Goal: Information Seeking & Learning: Learn about a topic

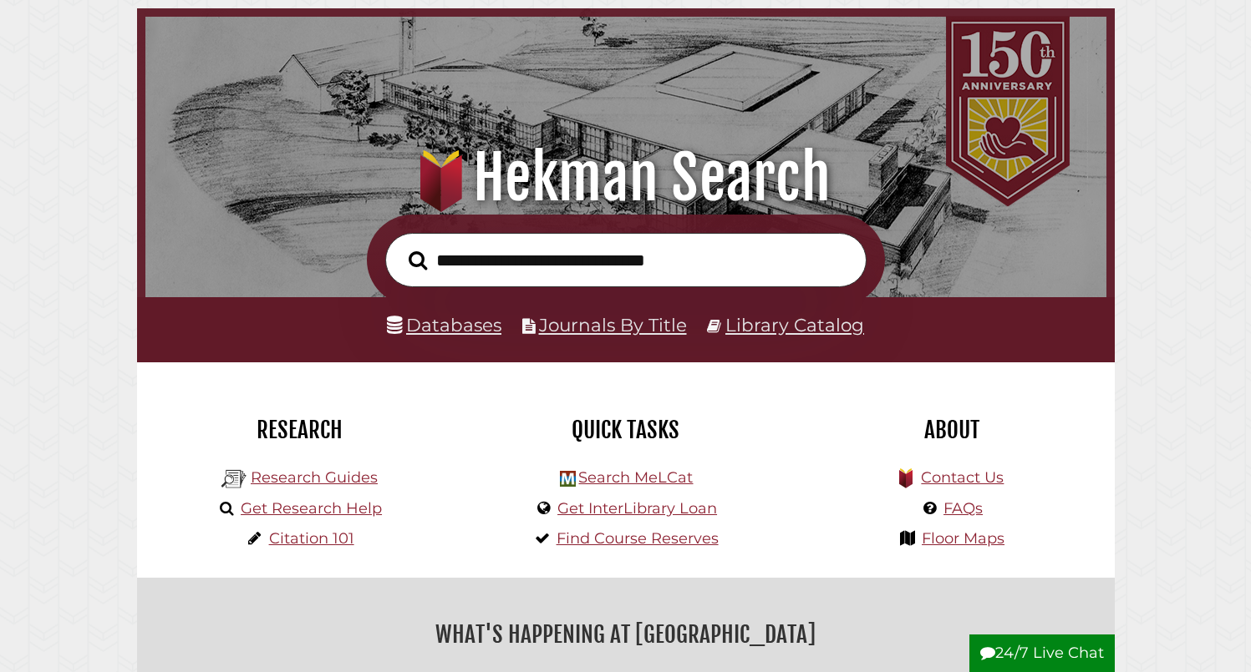
scroll to position [94, 0]
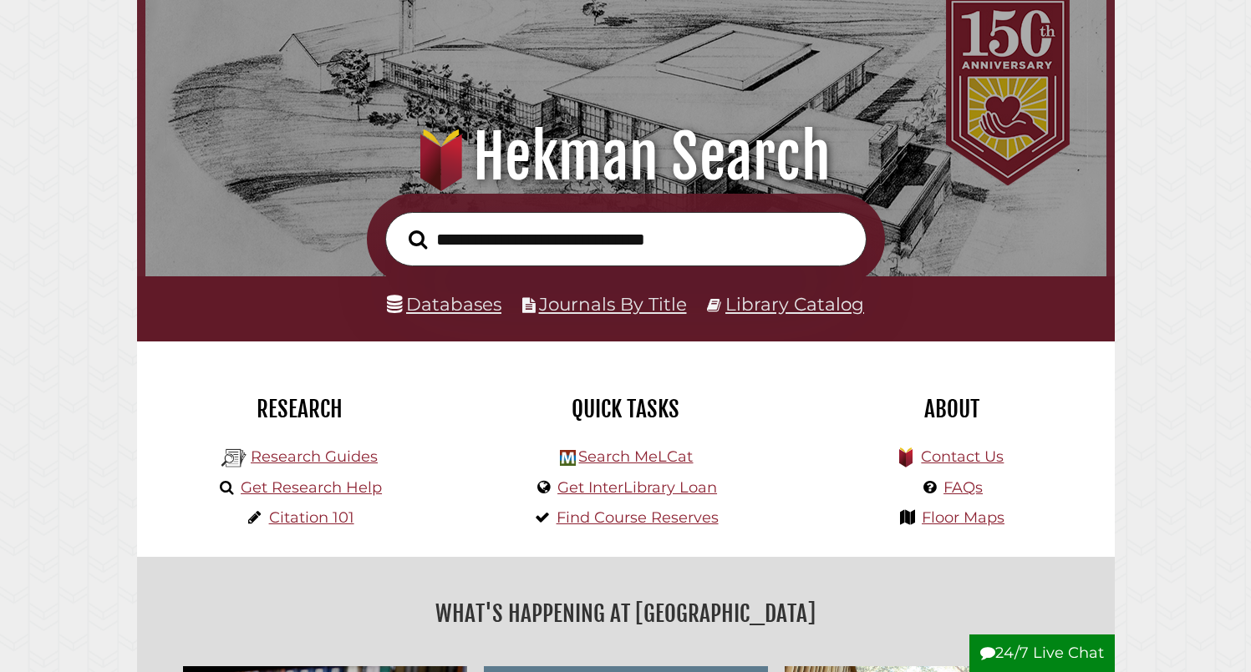
click at [465, 302] on link "Databases" at bounding box center [444, 304] width 114 height 22
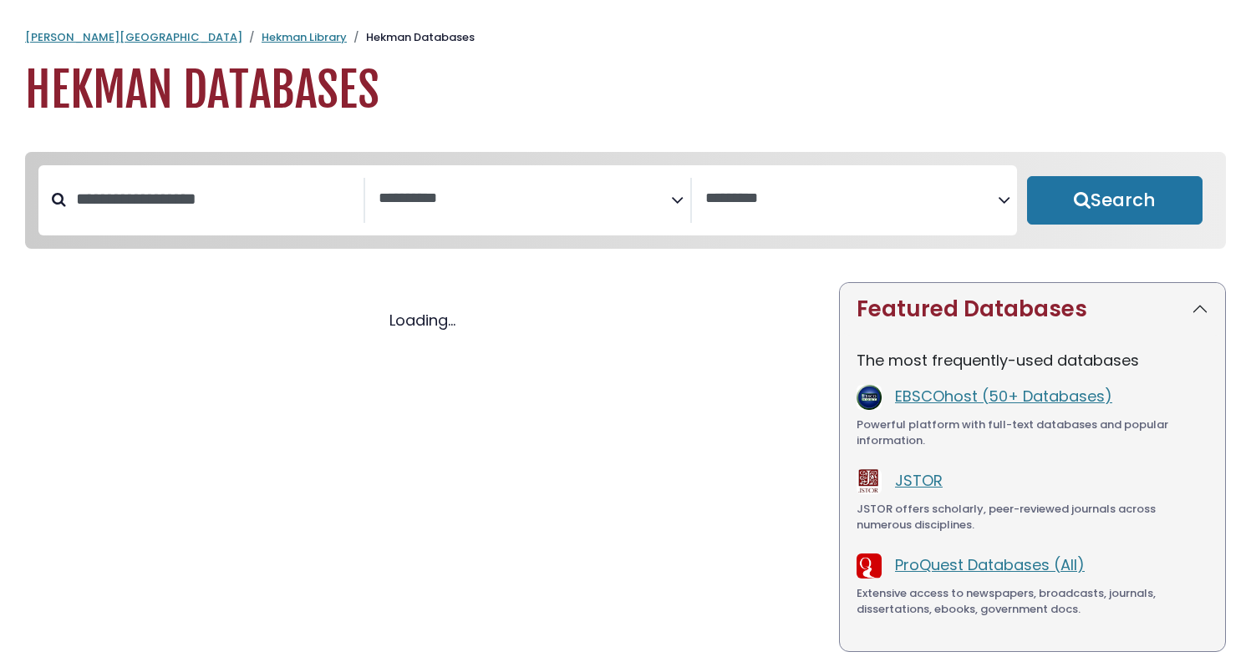
select select "Database Subject Filter"
select select "Database Vendors Filter"
select select "Database Subject Filter"
select select "Database Vendors Filter"
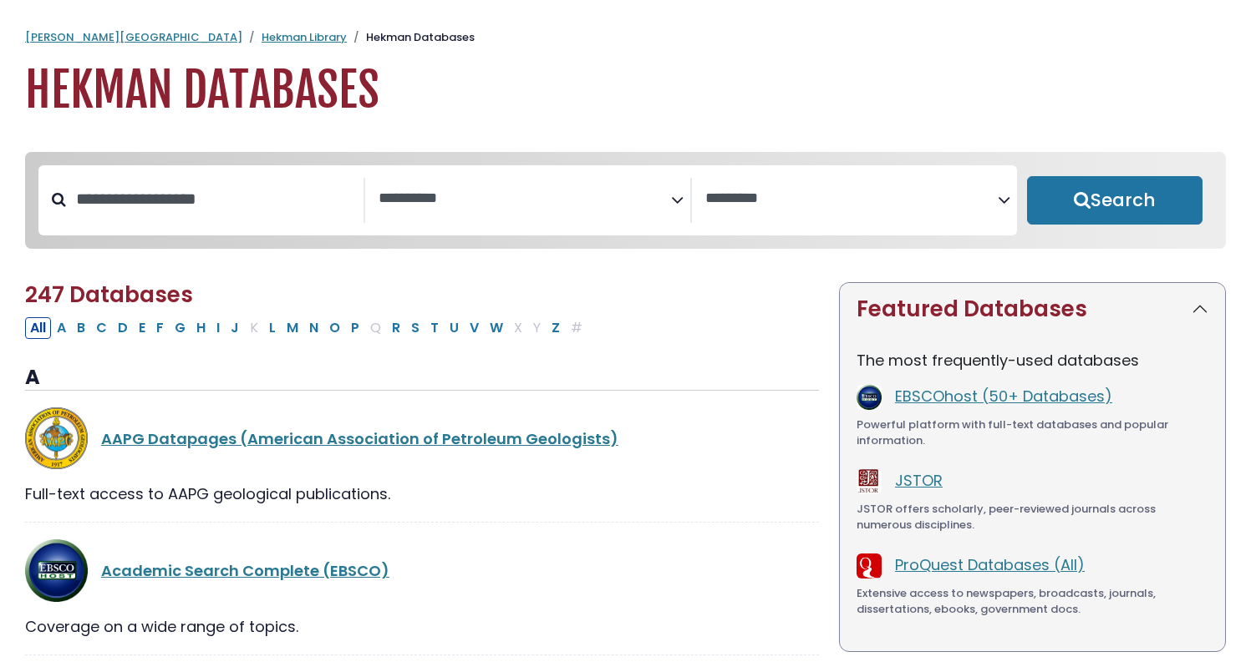
click at [480, 200] on textarea "Search" at bounding box center [524, 199] width 292 height 18
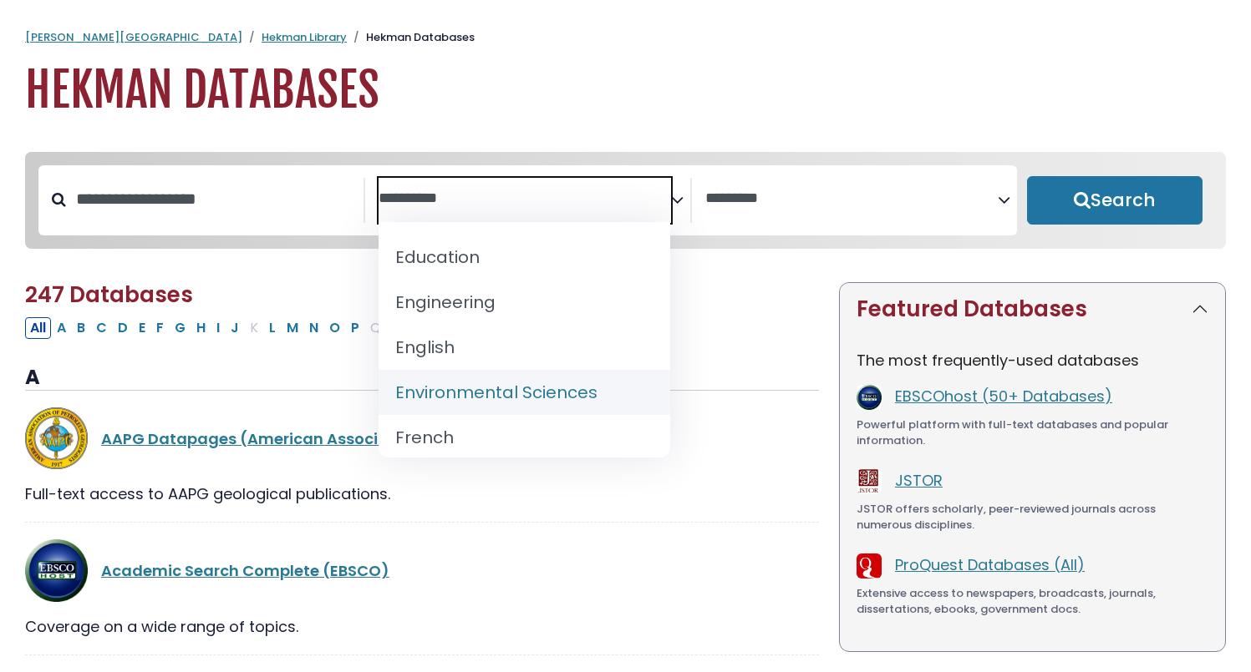
scroll to position [616, 0]
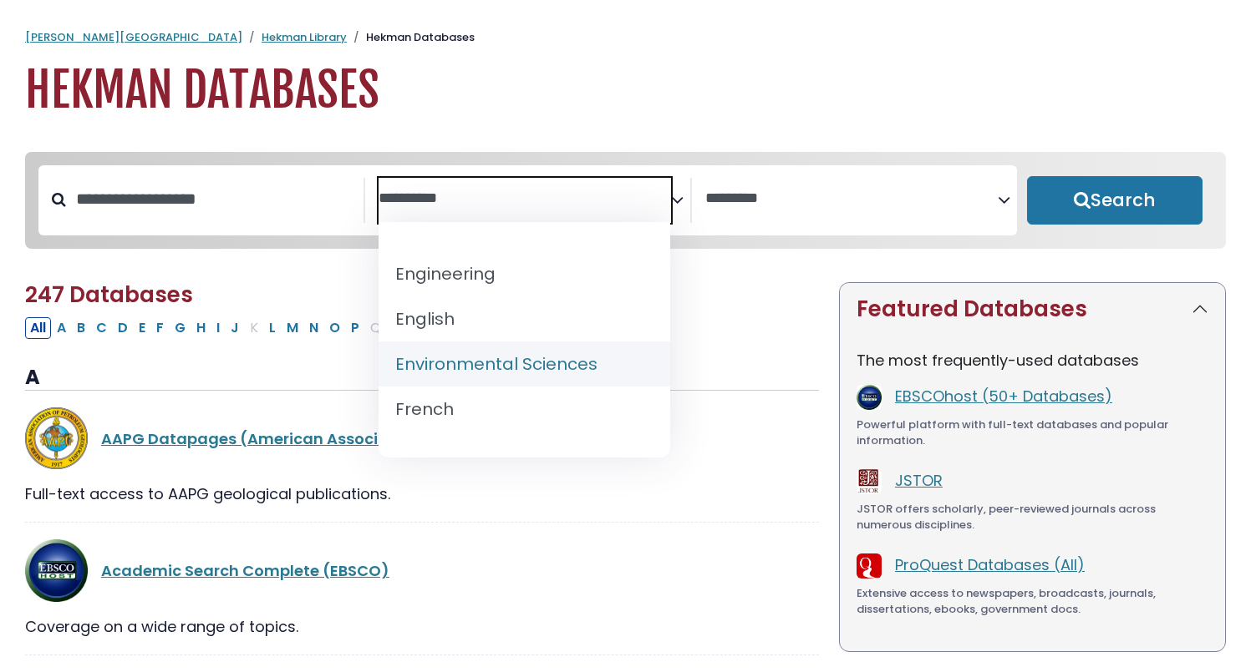
select select "*****"
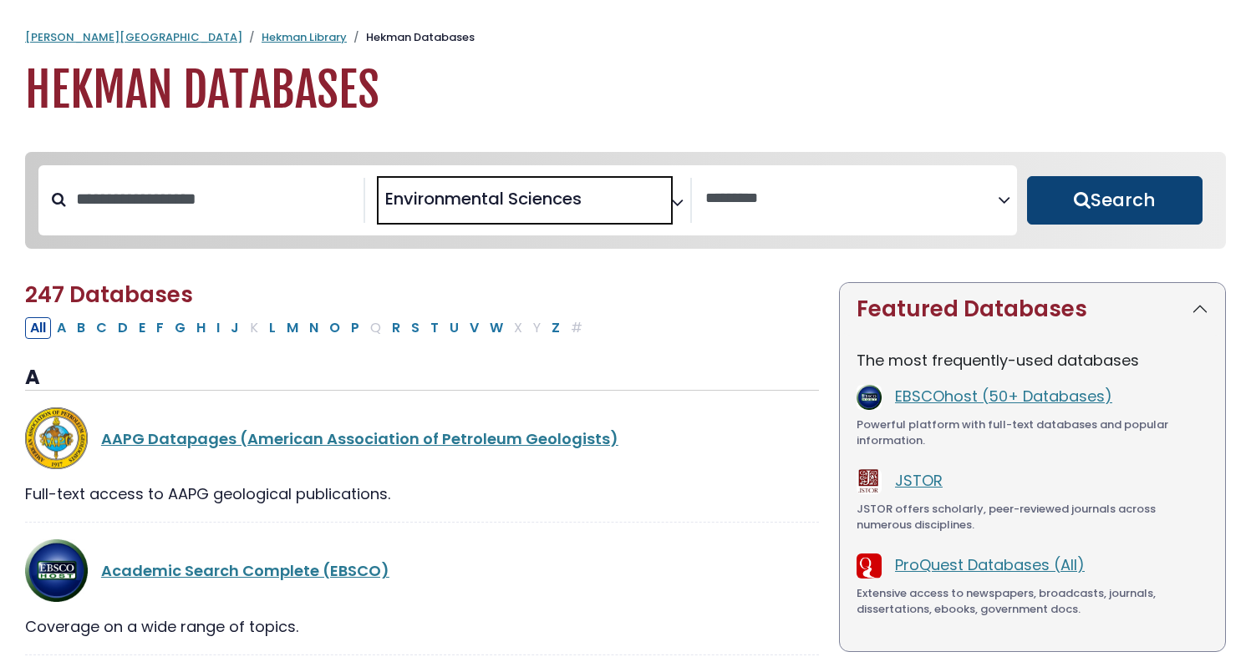
click at [1114, 190] on button "Search" at bounding box center [1114, 200] width 175 height 48
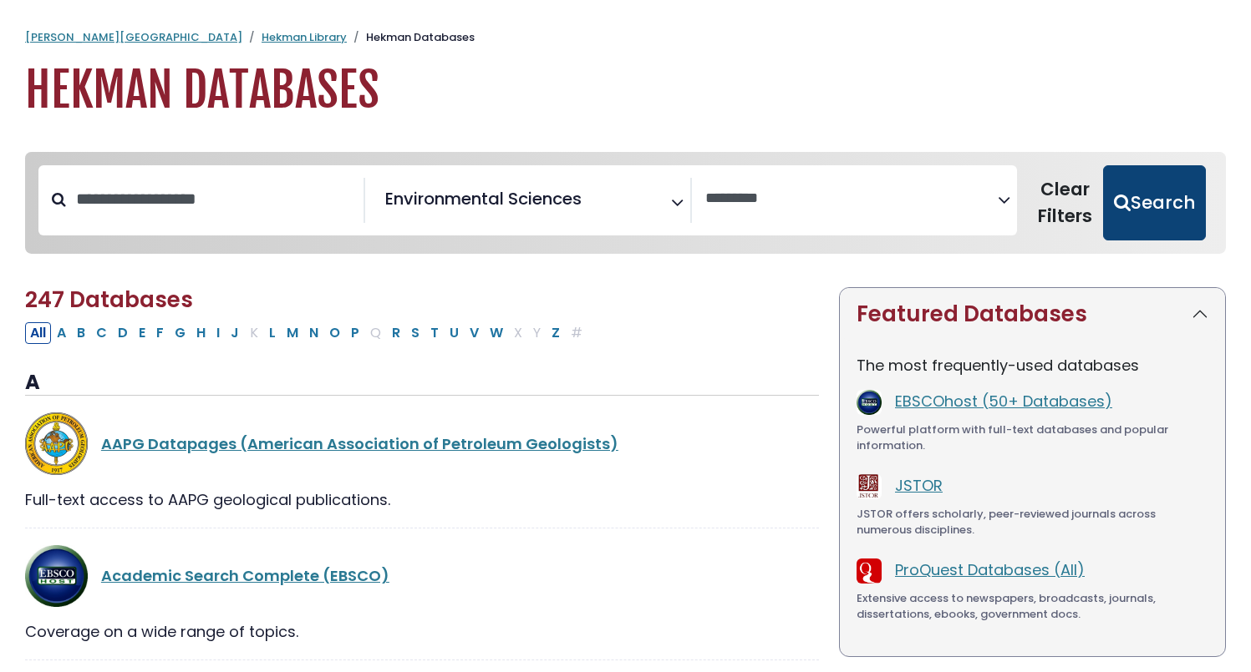
select select "Database Vendors Filter"
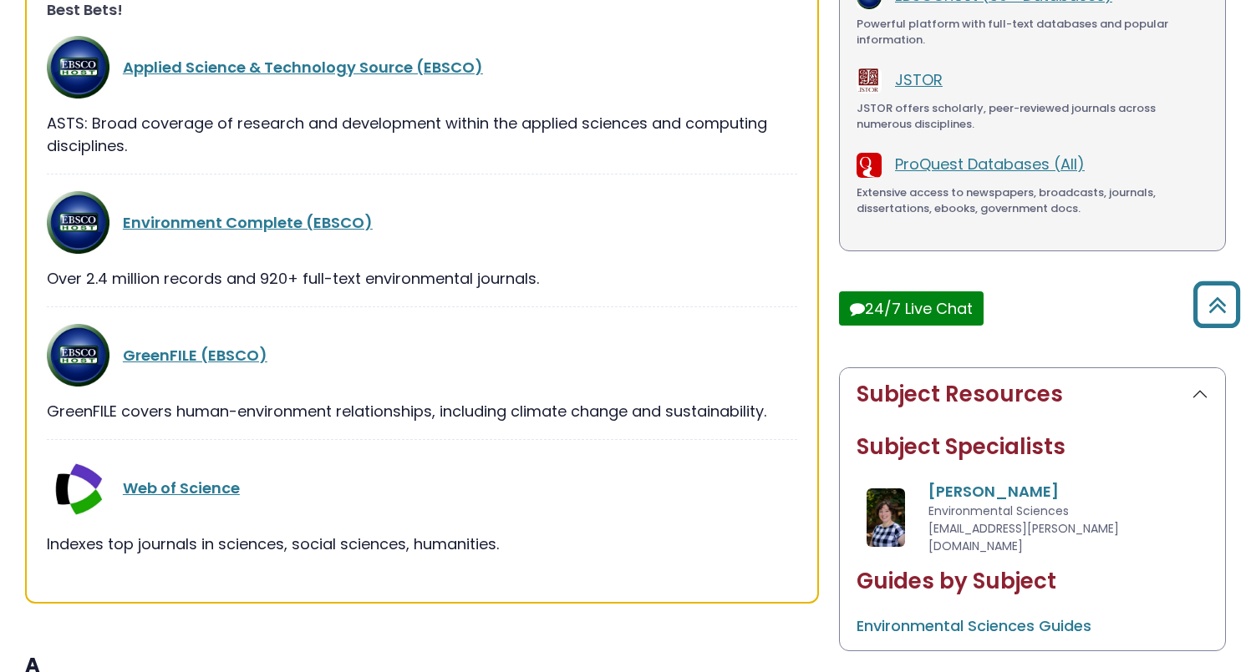
scroll to position [419, 0]
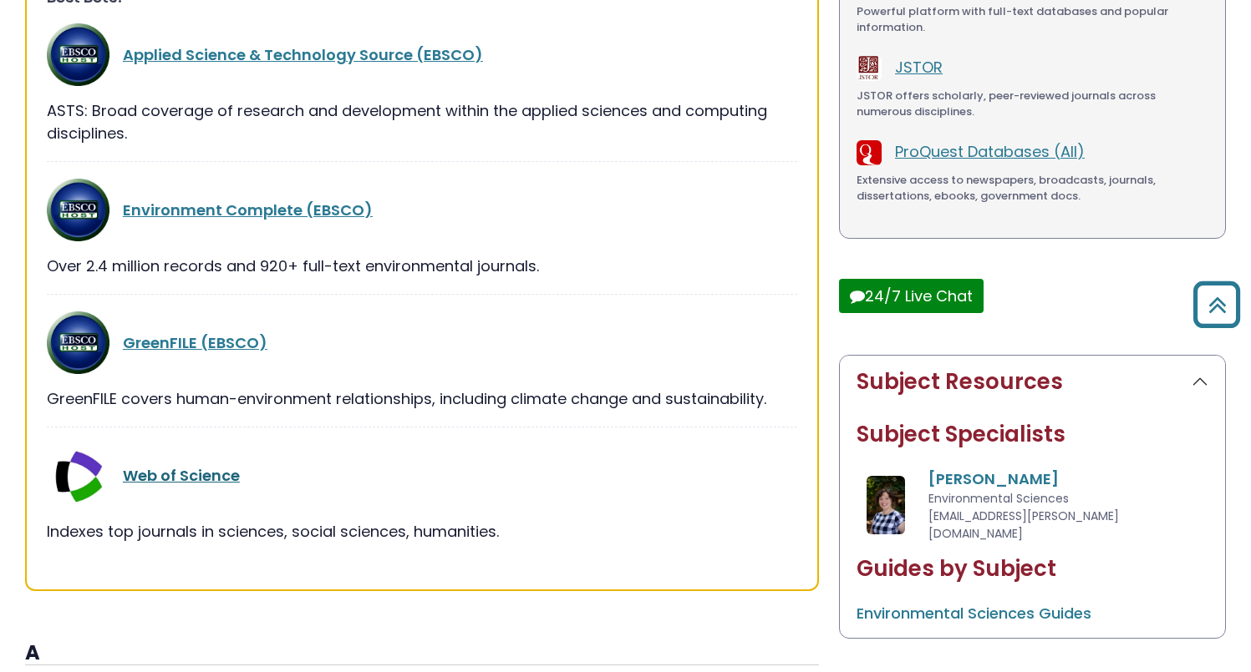
click at [168, 472] on link "Web of Science" at bounding box center [181, 475] width 117 height 21
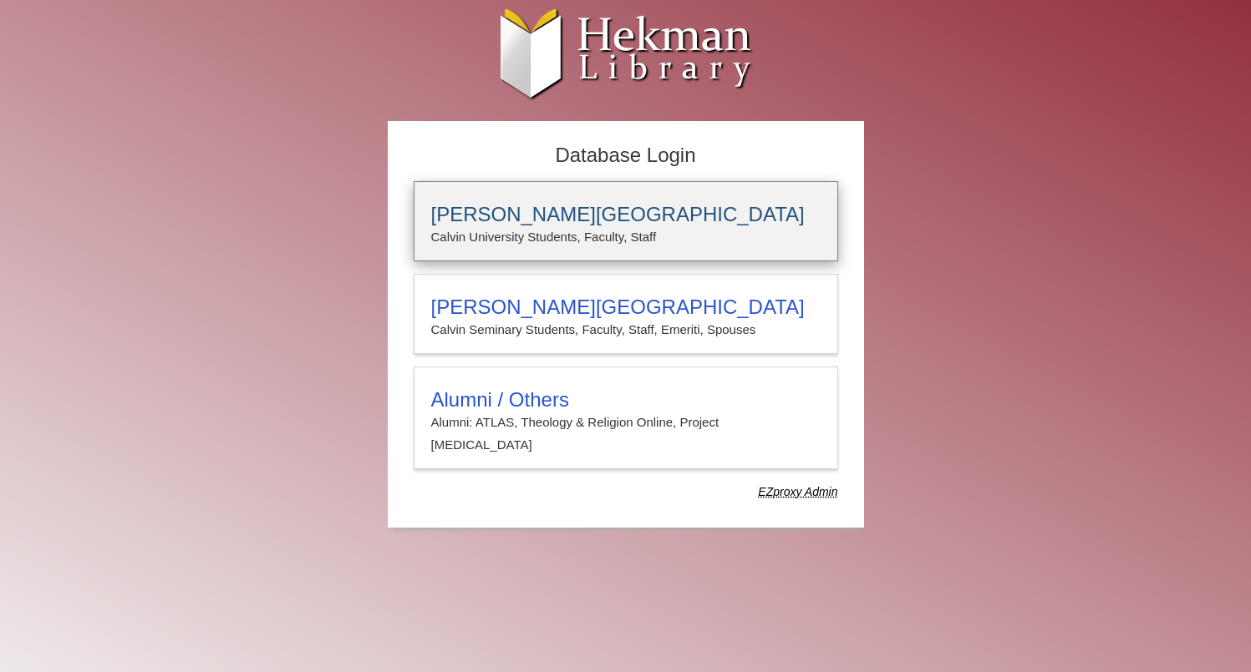
click at [531, 209] on h3 "[PERSON_NAME][GEOGRAPHIC_DATA]" at bounding box center [625, 214] width 389 height 23
